Goal: Task Accomplishment & Management: Use online tool/utility

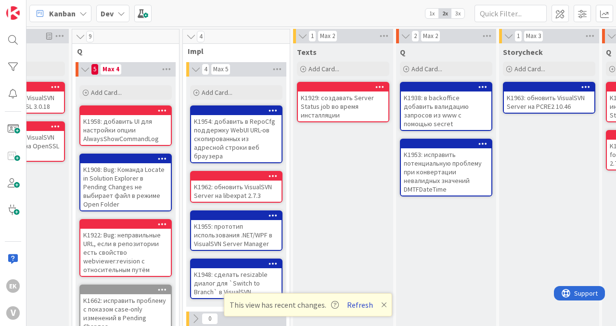
click at [360, 304] on button "Refresh" at bounding box center [360, 304] width 33 height 13
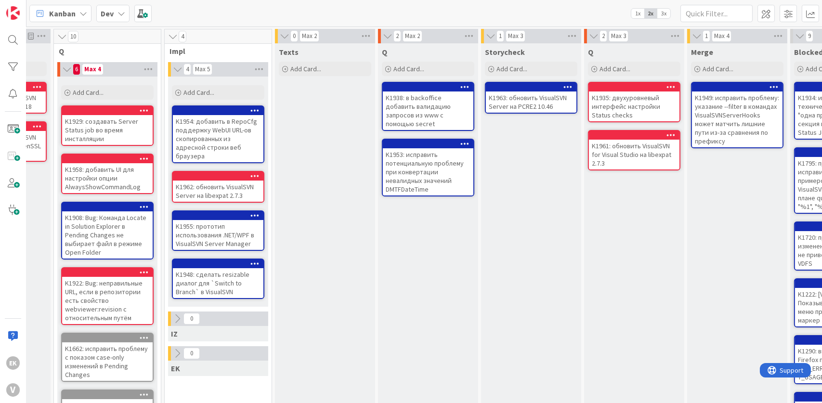
scroll to position [0, 195]
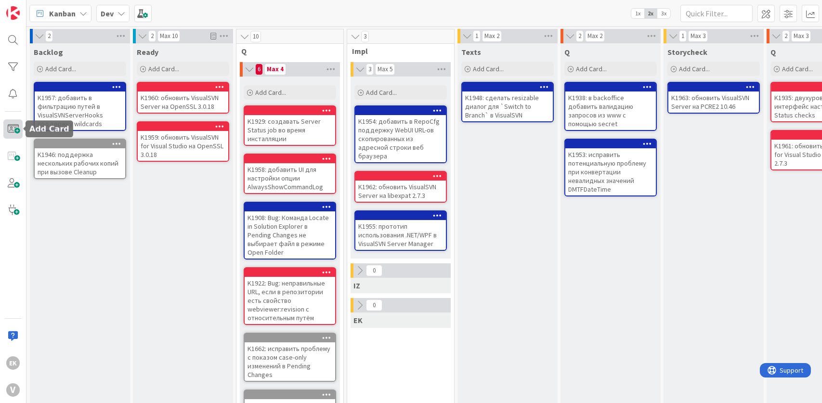
click at [15, 126] on span at bounding box center [12, 128] width 19 height 19
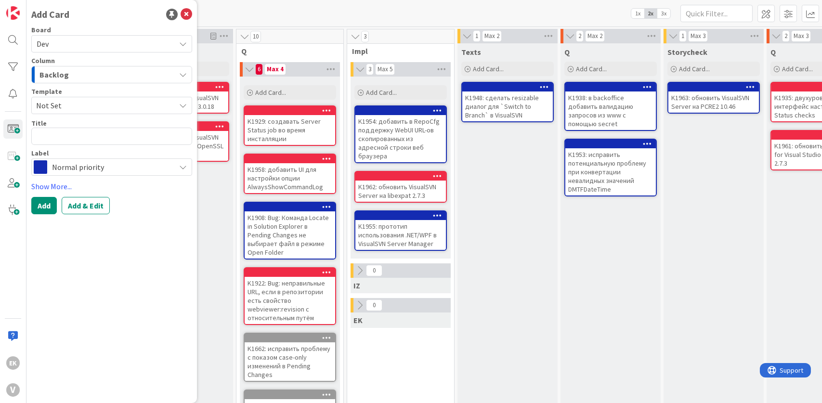
type textarea "x"
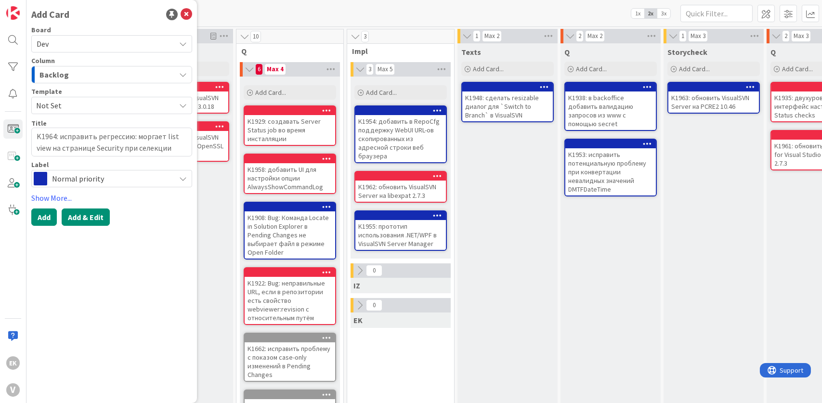
type textarea "K1964: исправить регрессию: моргает list view на странице Security при селекции"
click at [96, 216] on button "Add & Edit" at bounding box center [86, 216] width 48 height 17
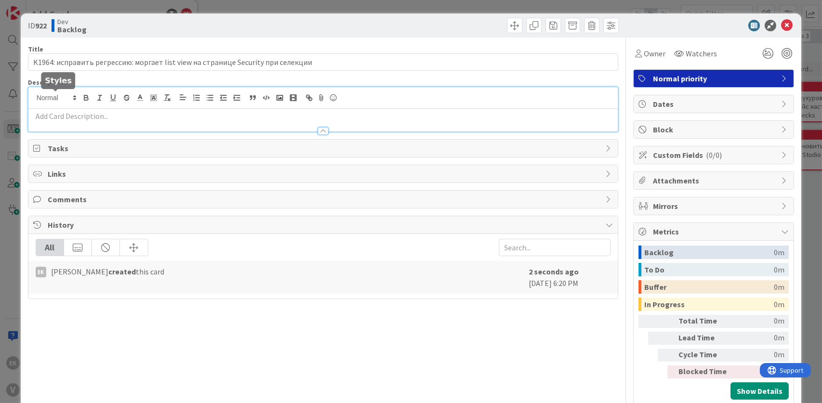
click at [73, 101] on div at bounding box center [323, 109] width 590 height 44
